Goal: Use online tool/utility: Utilize a website feature to perform a specific function

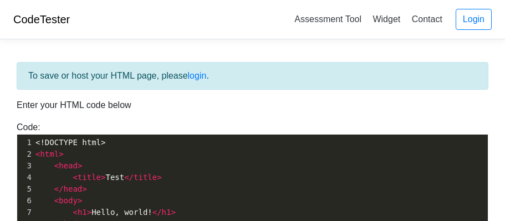
scroll to position [203, 0]
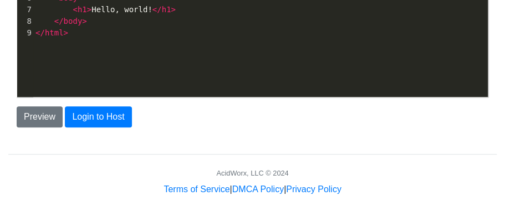
click at [129, 49] on div "xxxxxxxxxx 1 <!DOCTYPE html> 2 < html > 3 < head > 4 < title > Test </ title > …" at bounding box center [260, 23] width 487 height 182
type textarea "<!DOCTYPE html> <html> <head> <title>Test</title> </head> <body> <h1>Hello, wor…"
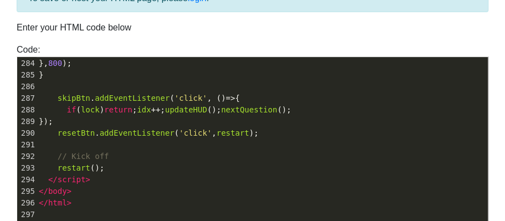
scroll to position [203, 0]
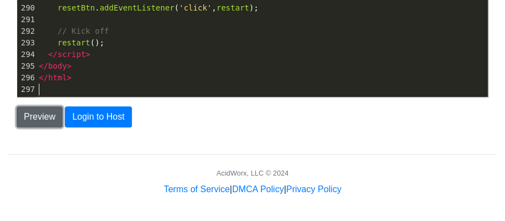
click at [44, 116] on button "Preview" at bounding box center [40, 116] width 46 height 21
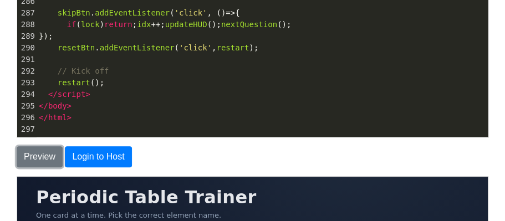
scroll to position [0, 0]
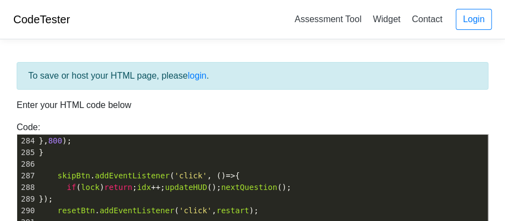
click at [160, 156] on pre "}" at bounding box center [262, 153] width 451 height 12
type textarea "<!doctype html> <html lang="en"> <head> <meta charset="utf-8" /> <meta name="vi…"
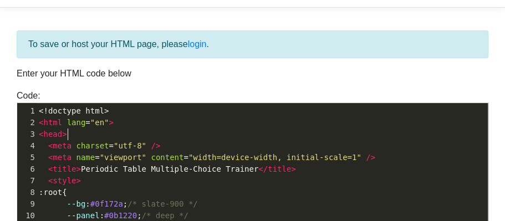
click at [173, 130] on pre "< head >" at bounding box center [262, 135] width 451 height 12
type textarea "<!doctype html> <html lang="en"> <head> <meta charset="utf-8" /> <meta name="vi…"
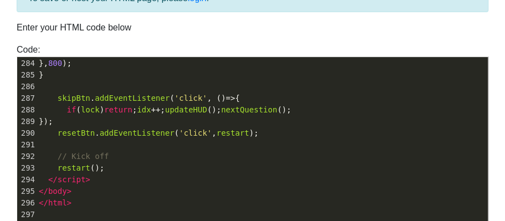
click at [194, 122] on pre "});" at bounding box center [262, 122] width 451 height 12
type textarea "<!doctype html> <html lang="en"> <head> <meta charset="utf-8" /> <meta name="vi…"
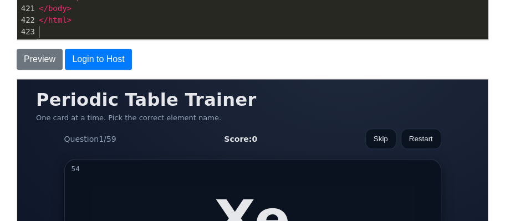
scroll to position [261, 0]
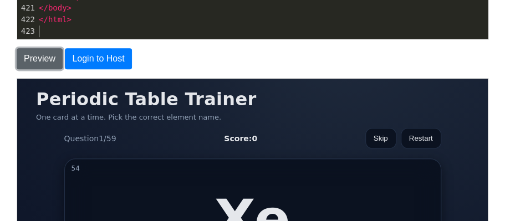
click at [45, 58] on button "Preview" at bounding box center [40, 58] width 46 height 21
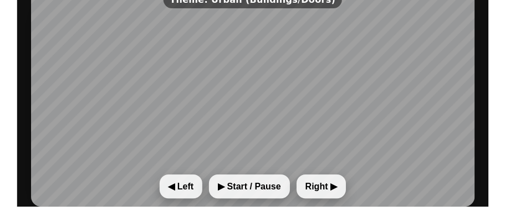
scroll to position [350, 0]
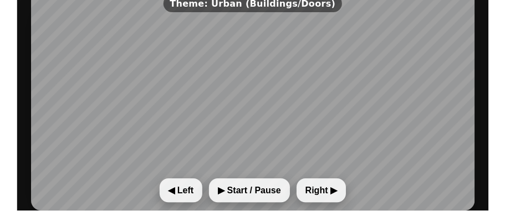
click at [265, 186] on button "▶︎ Start / Pause" at bounding box center [248, 190] width 80 height 24
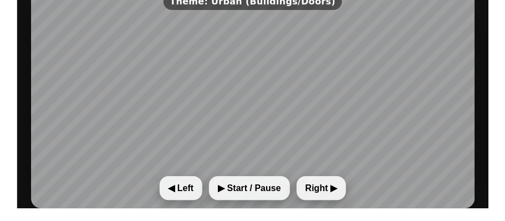
scroll to position [352, 0]
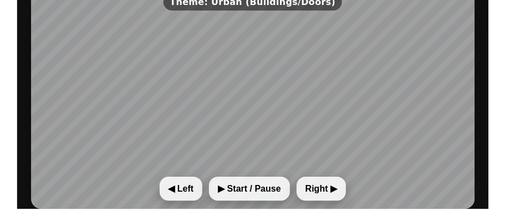
click at [316, 188] on button "Right ▶︎" at bounding box center [319, 188] width 49 height 24
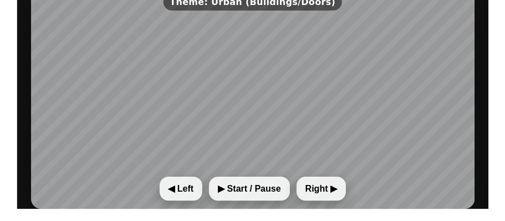
click at [184, 187] on button "◀︎ Left" at bounding box center [179, 188] width 43 height 24
click at [265, 187] on button "▶︎ Start / Pause" at bounding box center [248, 188] width 80 height 24
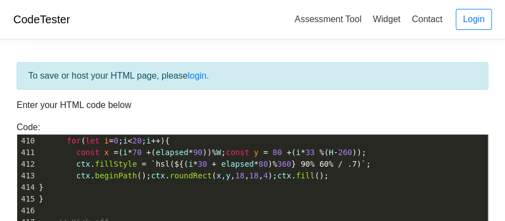
click at [205, 162] on span "30" at bounding box center [202, 164] width 9 height 9
type textarea "<!DOCTYPE html> <html lang="en"> <head> <meta charset="UTF-8" /> <meta name="vi…"
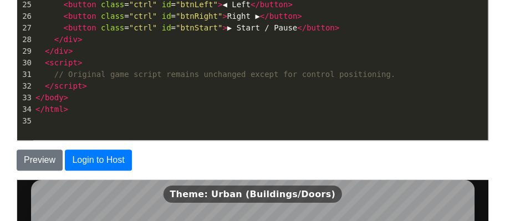
scroll to position [164, 0]
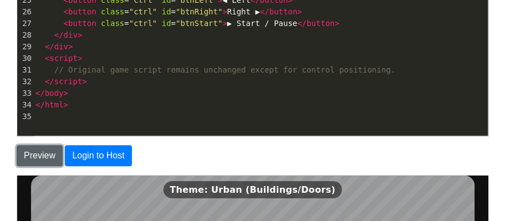
click at [45, 155] on button "Preview" at bounding box center [40, 155] width 46 height 21
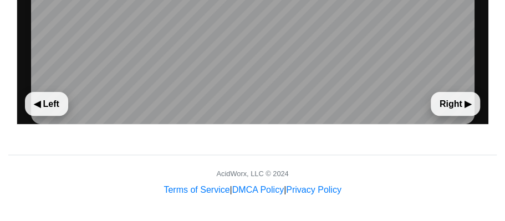
scroll to position [0, 0]
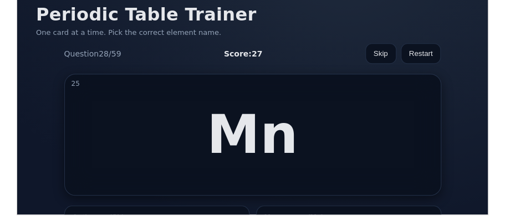
scroll to position [3282, 0]
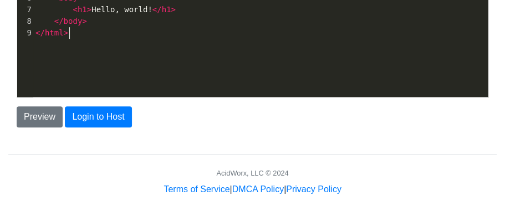
scroll to position [118, 0]
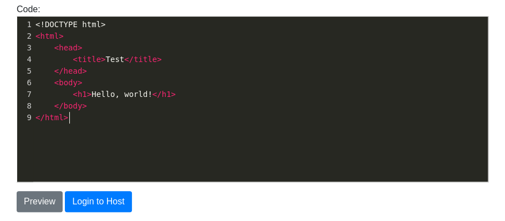
click at [165, 124] on div "xxxxxxxxxx 1 <!DOCTYPE html> 2 < html > 3 < head > 4 < title > Test </ title > …" at bounding box center [260, 71] width 454 height 109
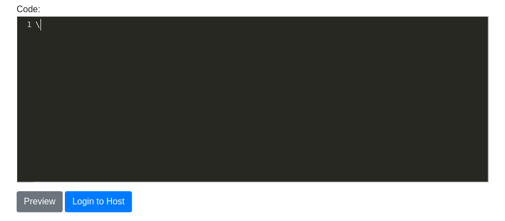
paste textarea "<!doctype html> <html lang="en"> <head> <meta charset="utf-8" /> <meta name="vi…"
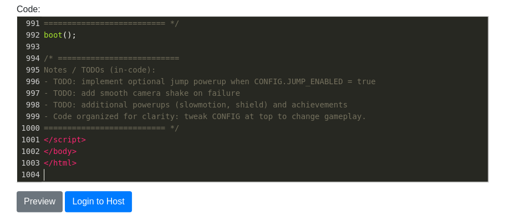
type textarea "\<!doctype html> <html lang="en"> <head> <meta charset="utf-8" /> <meta name="v…"
click at [53, 206] on button "Preview" at bounding box center [40, 201] width 46 height 21
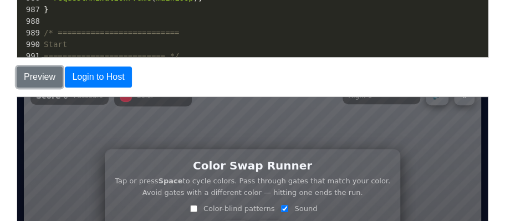
scroll to position [18, 0]
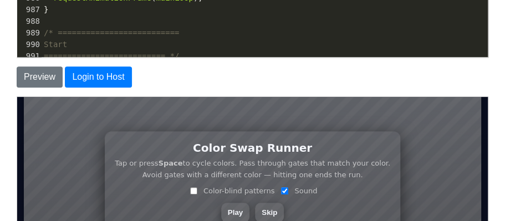
click at [248, 220] on div "Color Swap Runner Tap or press Space to cycle colors. Pass through gates that m…" at bounding box center [251, 188] width 457 height 257
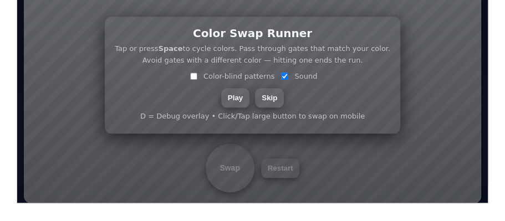
scroll to position [7, 0]
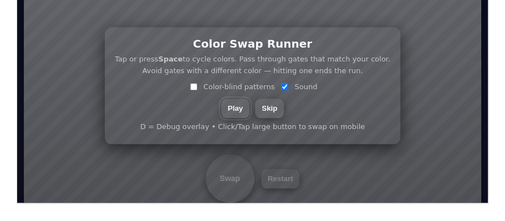
click at [229, 105] on button "Play" at bounding box center [234, 107] width 28 height 19
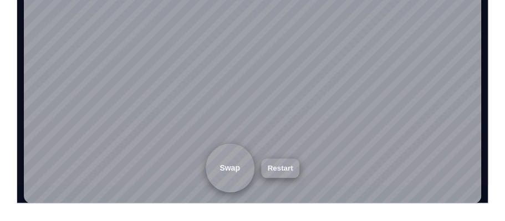
scroll to position [0, 0]
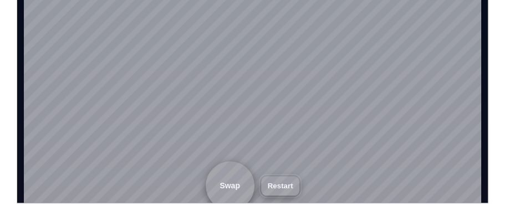
click at [262, 187] on button "Restart" at bounding box center [279, 185] width 39 height 19
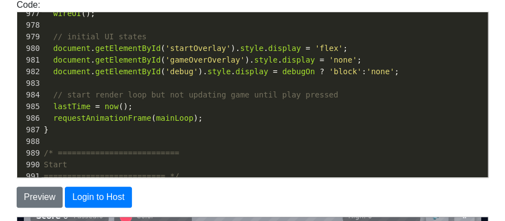
click at [248, 119] on pre "requestAnimationFrame ( mainLoop );" at bounding box center [265, 118] width 446 height 12
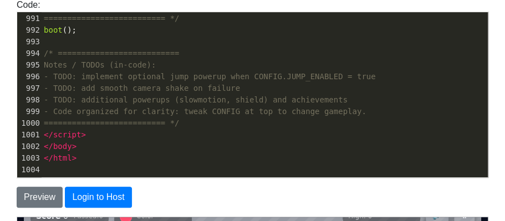
click at [52, 166] on pre "​" at bounding box center [265, 170] width 446 height 12
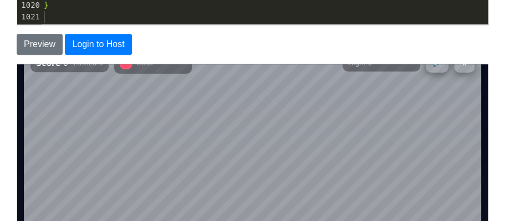
scroll to position [17, 0]
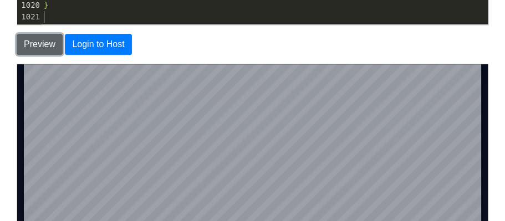
click at [49, 49] on button "Preview" at bounding box center [40, 44] width 46 height 21
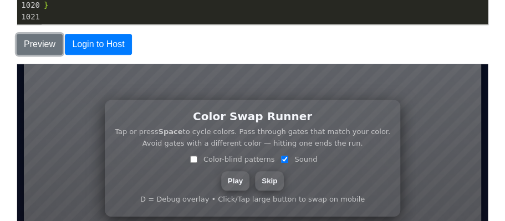
scroll to position [52, 0]
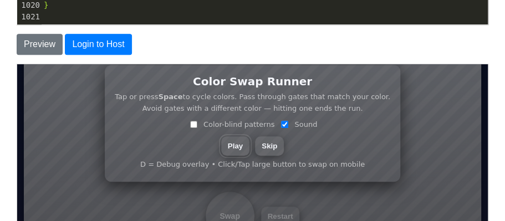
click at [230, 151] on button "Play" at bounding box center [234, 145] width 28 height 19
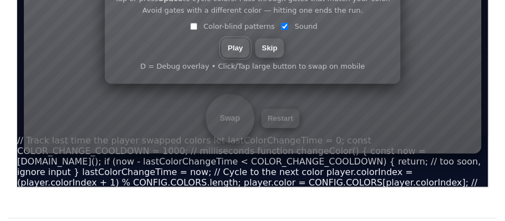
click at [225, 41] on button "Play" at bounding box center [234, 47] width 28 height 19
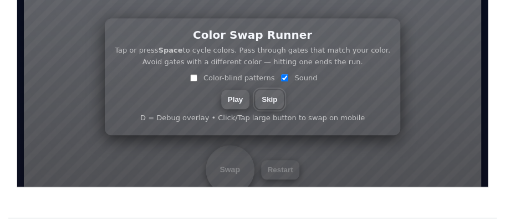
click at [274, 95] on button "Skip" at bounding box center [268, 98] width 29 height 19
click at [227, 97] on button "Play" at bounding box center [234, 98] width 28 height 19
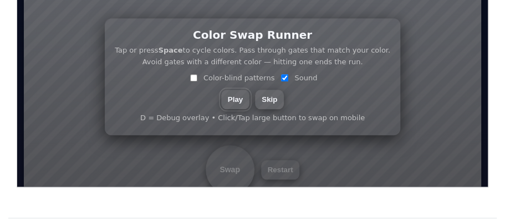
click at [220, 89] on button "Play" at bounding box center [234, 98] width 28 height 19
click at [239, 175] on div "Color Swap Runner Tap or press Space to cycle colors. Pass through gates that m…" at bounding box center [251, 75] width 457 height 257
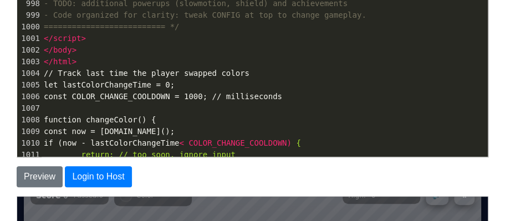
scroll to position [11591, 0]
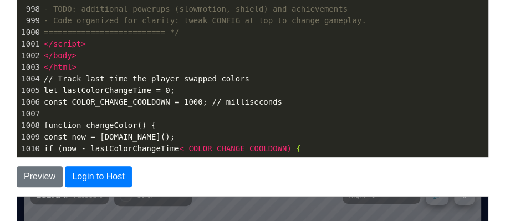
click at [152, 52] on pre "</ body >" at bounding box center [265, 56] width 446 height 12
type textarea "<!doctype html> <html lang="en"> <head> <meta charset="utf-8" /> <meta name="vi…"
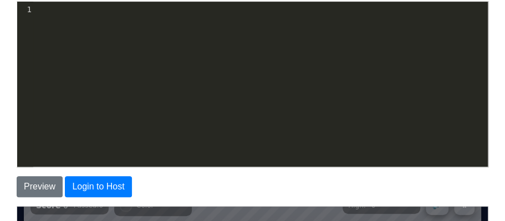
scroll to position [1502, 0]
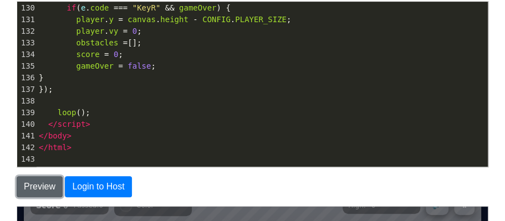
click at [43, 178] on button "Preview" at bounding box center [40, 186] width 46 height 21
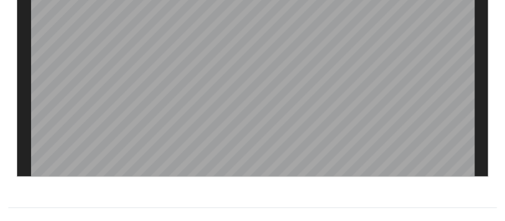
scroll to position [0, 0]
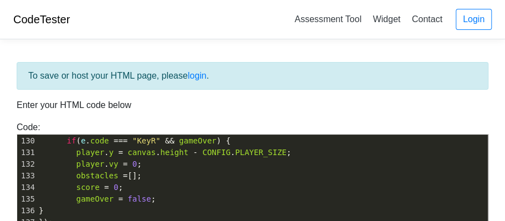
click at [137, 190] on pre "score = 0 ;" at bounding box center [262, 188] width 451 height 12
type textarea "<!DOCTYPE html> <html> <head> <title>Color Swap Runner</title> <style> body { m…"
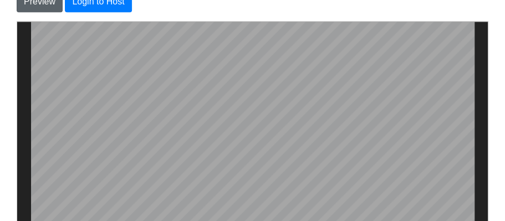
scroll to position [320, 0]
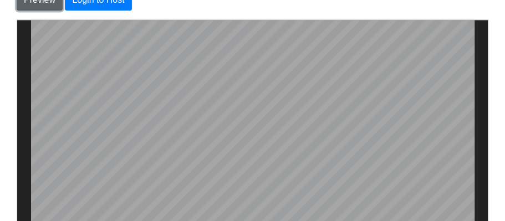
click at [31, 3] on button "Preview" at bounding box center [40, -1] width 46 height 21
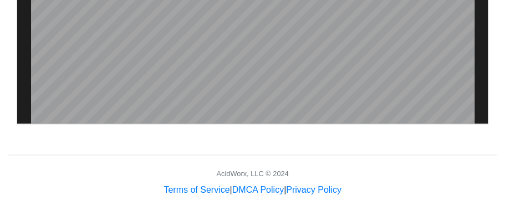
scroll to position [0, 0]
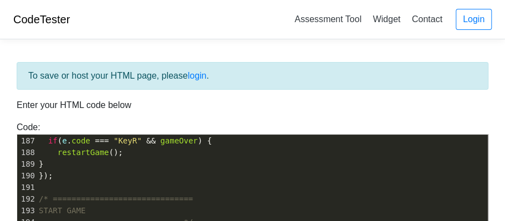
click at [184, 170] on pre "});" at bounding box center [262, 176] width 451 height 12
type textarea "<!DOCTYPE html> <html lang="en"> <head> <meta charset="UTF-8"> <title>Color Swa…"
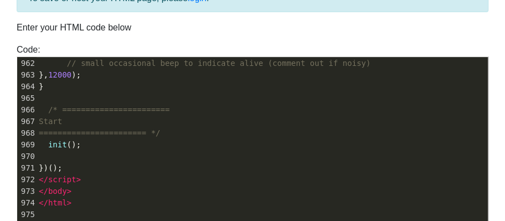
scroll to position [156, 0]
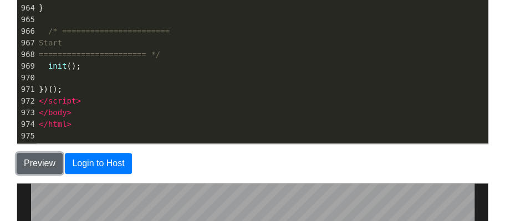
click at [55, 169] on button "Preview" at bounding box center [40, 163] width 46 height 21
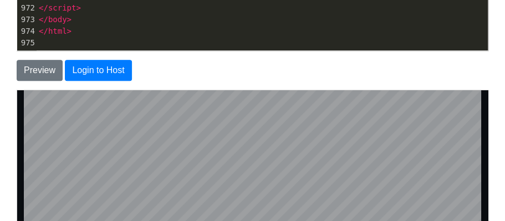
scroll to position [404, 0]
